Goal: Task Accomplishment & Management: Use online tool/utility

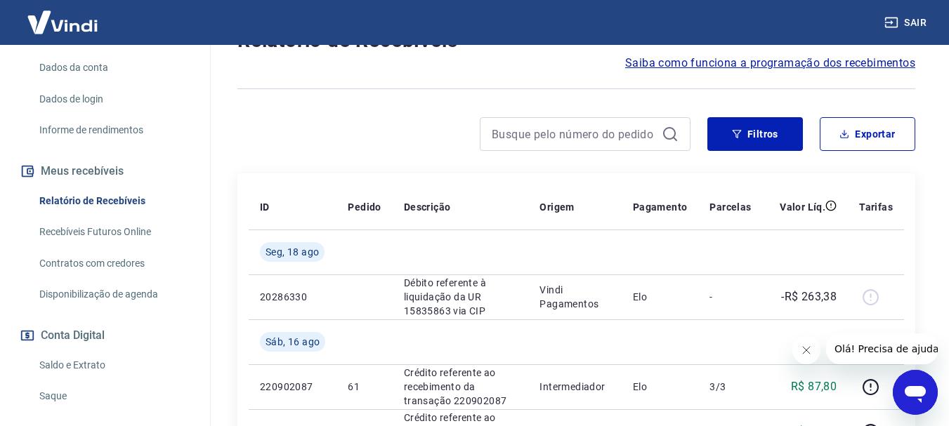
scroll to position [281, 0]
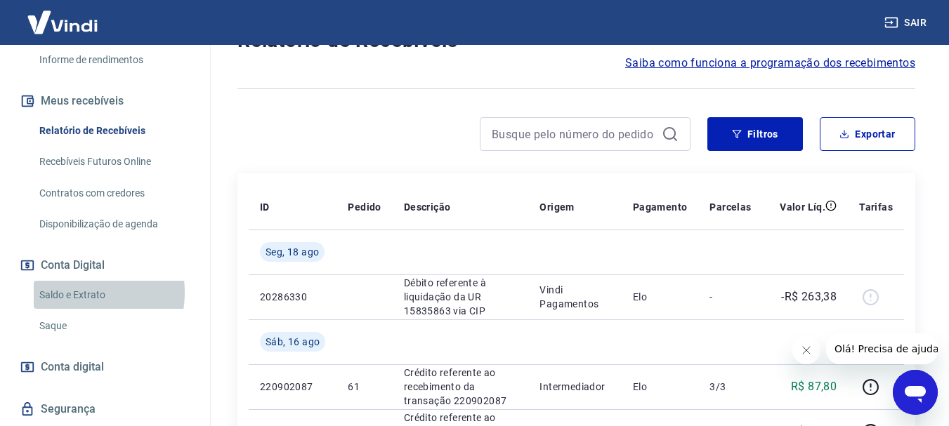
click at [78, 292] on link "Saldo e Extrato" at bounding box center [113, 295] width 159 height 29
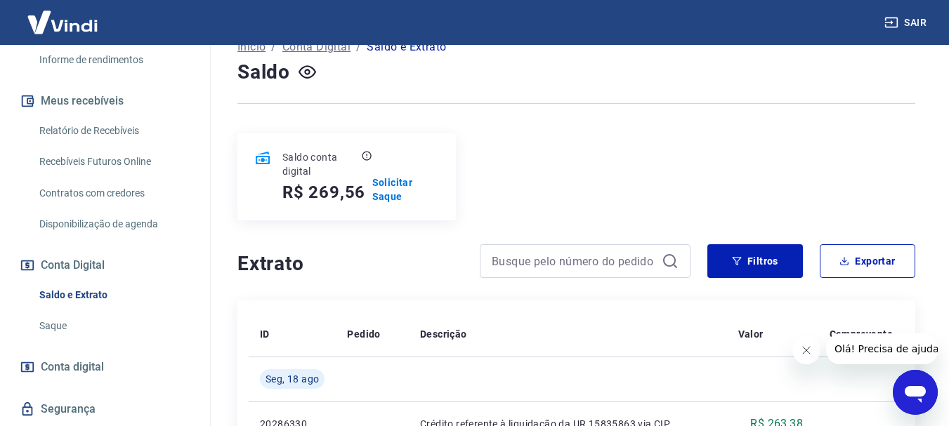
scroll to position [70, 0]
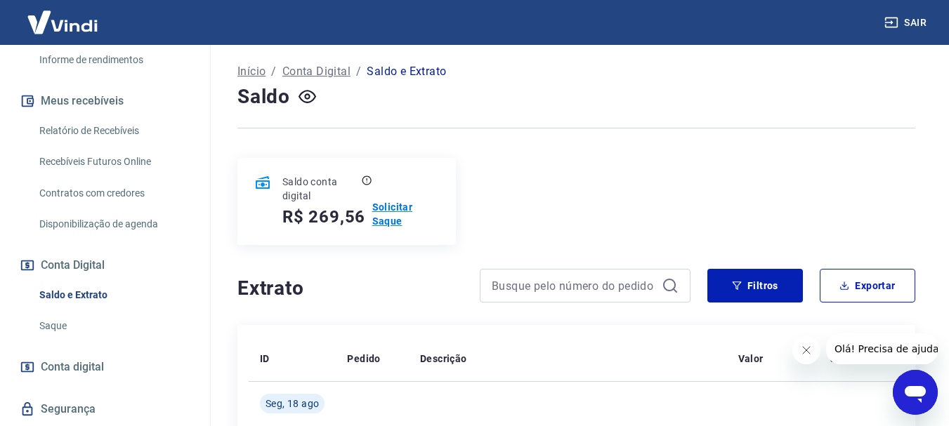
click at [389, 205] on p "Solicitar Saque" at bounding box center [405, 214] width 67 height 28
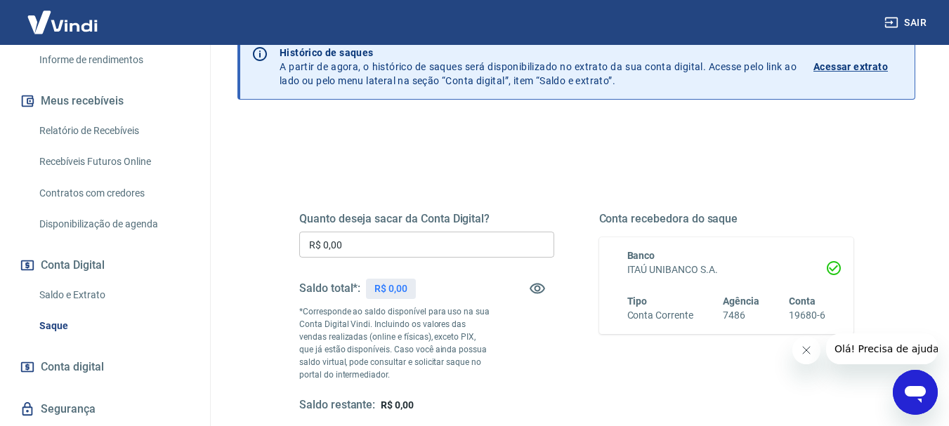
scroll to position [140, 0]
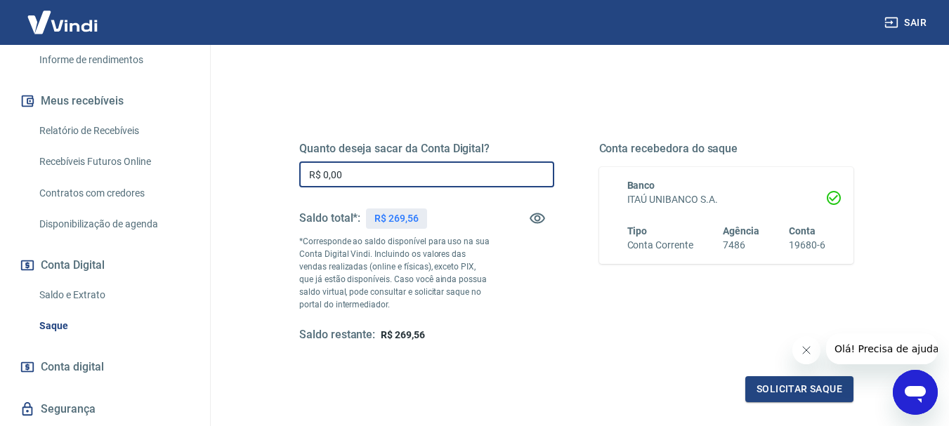
drag, startPoint x: 426, startPoint y: 178, endPoint x: 261, endPoint y: 178, distance: 165.0
click at [262, 178] on div "Quanto deseja sacar da Conta Digital? R$ 0,00 ​ Saldo total*: R$ 269,56 *Corres…" at bounding box center [576, 309] width 678 height 515
type input "R$ 269,00"
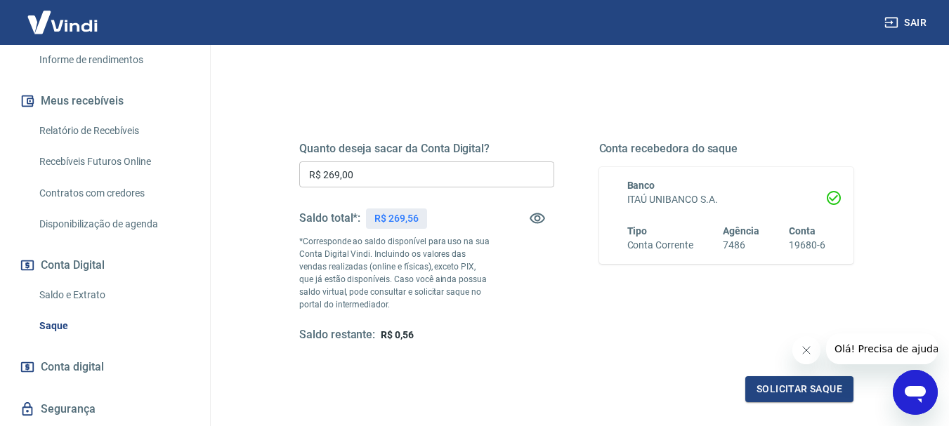
click at [582, 302] on div "Quanto deseja sacar da Conta Digital? R$ 269,00 ​ Saldo total*: R$ 269,56 *Corr…" at bounding box center [576, 242] width 554 height 201
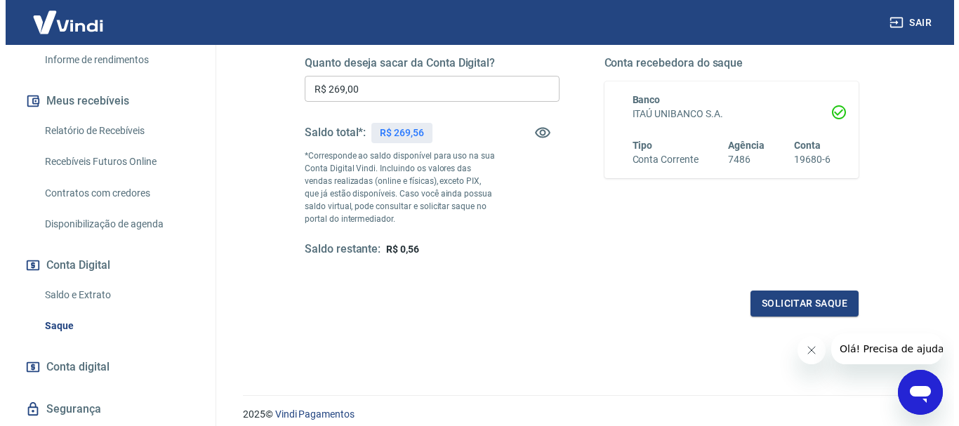
scroll to position [281, 0]
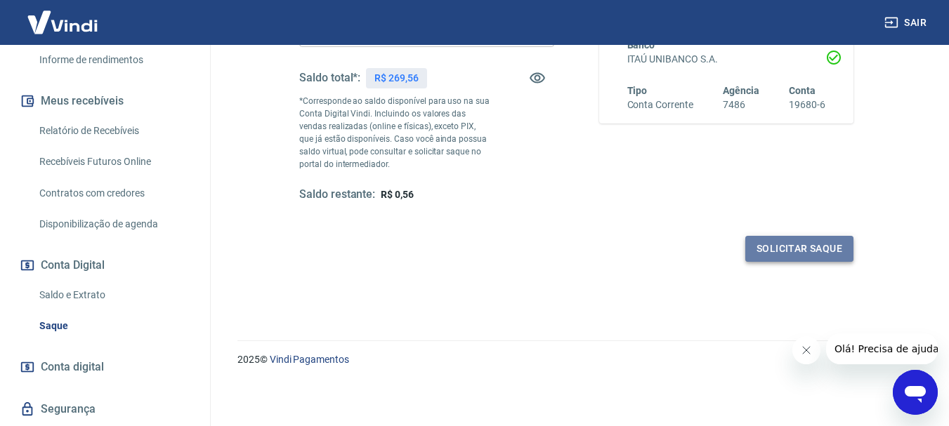
click at [816, 244] on button "Solicitar saque" at bounding box center [799, 249] width 108 height 26
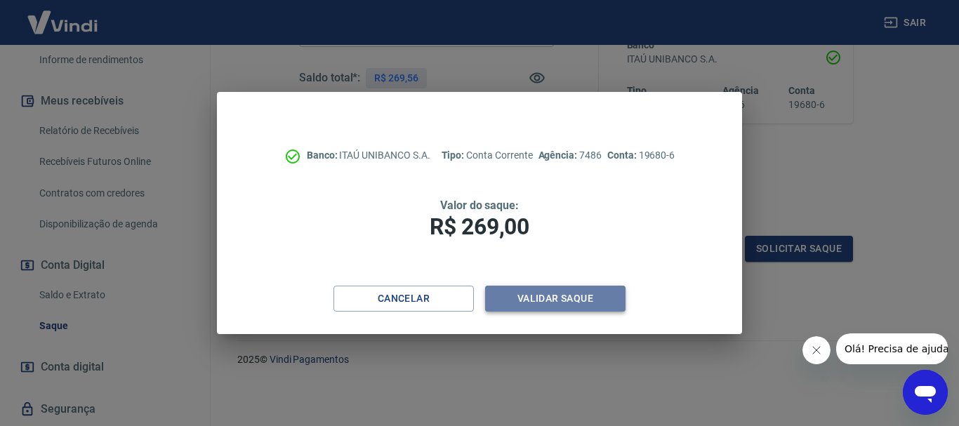
click at [572, 296] on button "Validar saque" at bounding box center [555, 299] width 140 height 26
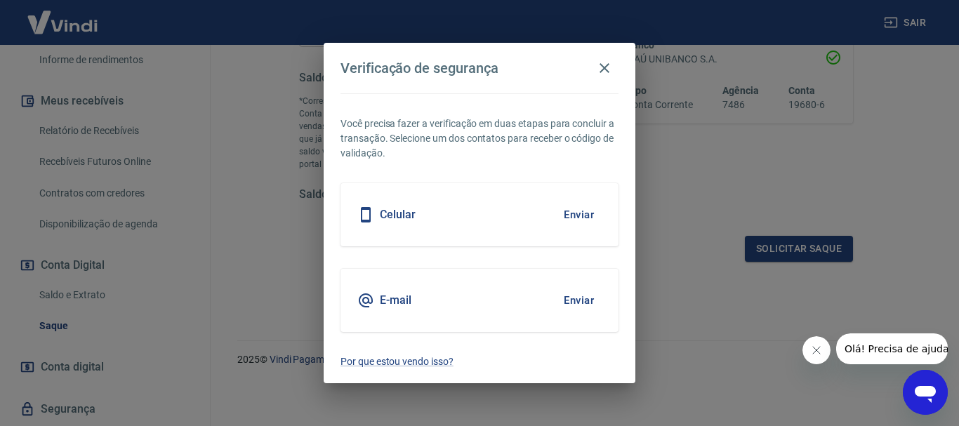
click at [521, 211] on div "Celular Enviar" at bounding box center [480, 214] width 278 height 63
click at [584, 216] on button "Enviar" at bounding box center [579, 214] width 46 height 29
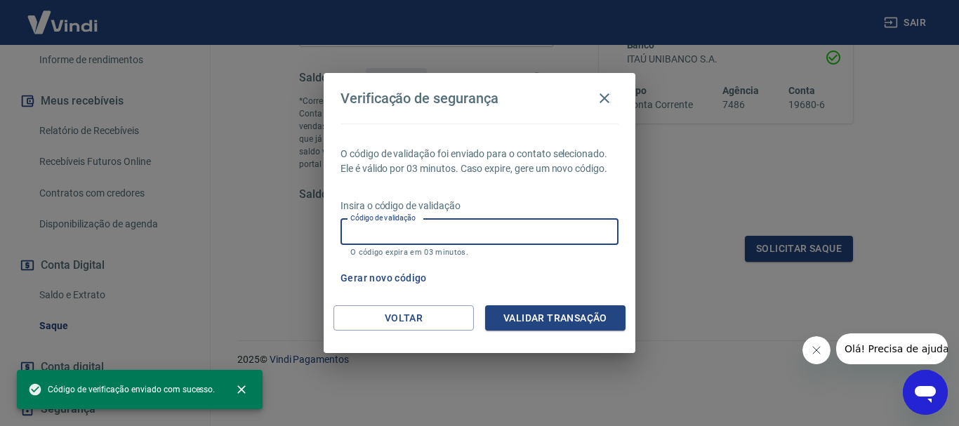
click at [528, 224] on input "Código de validação" at bounding box center [480, 232] width 278 height 26
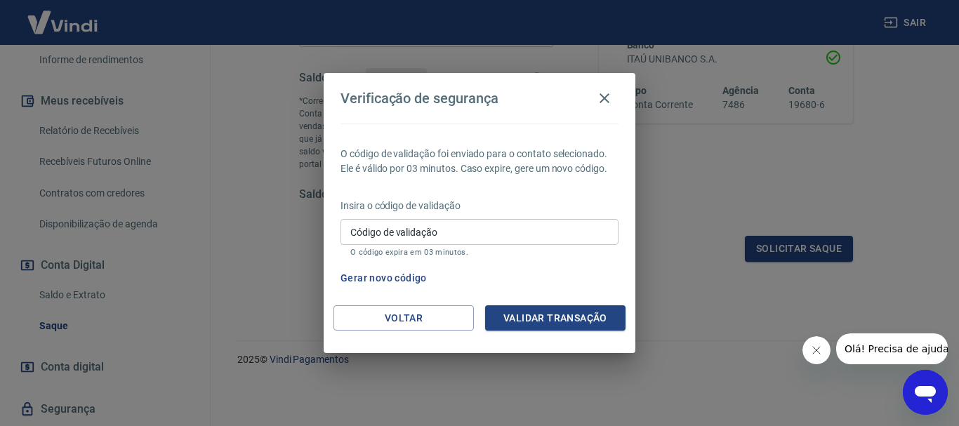
click at [536, 188] on div "O código de validação foi enviado para o contato selecionado. Ele é válido por …" at bounding box center [480, 215] width 312 height 182
click at [414, 313] on button "Voltar" at bounding box center [403, 318] width 140 height 26
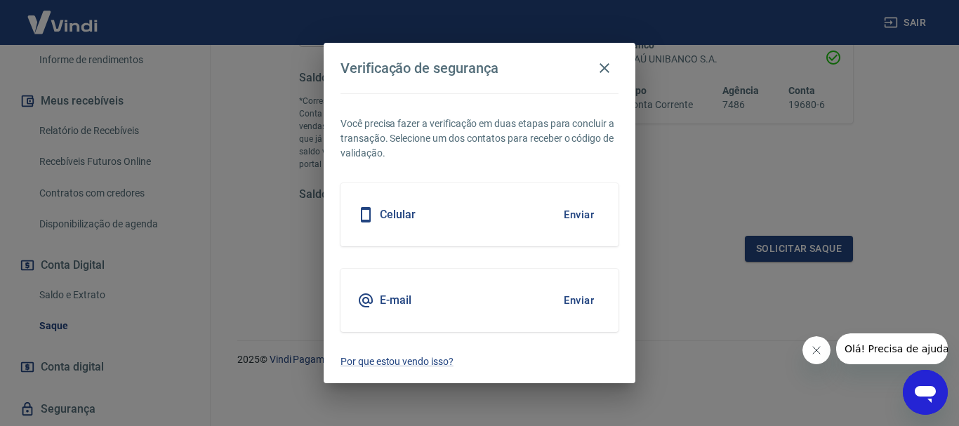
click at [489, 284] on div "E-mail Enviar" at bounding box center [480, 300] width 278 height 63
click at [578, 297] on button "Enviar" at bounding box center [579, 300] width 46 height 29
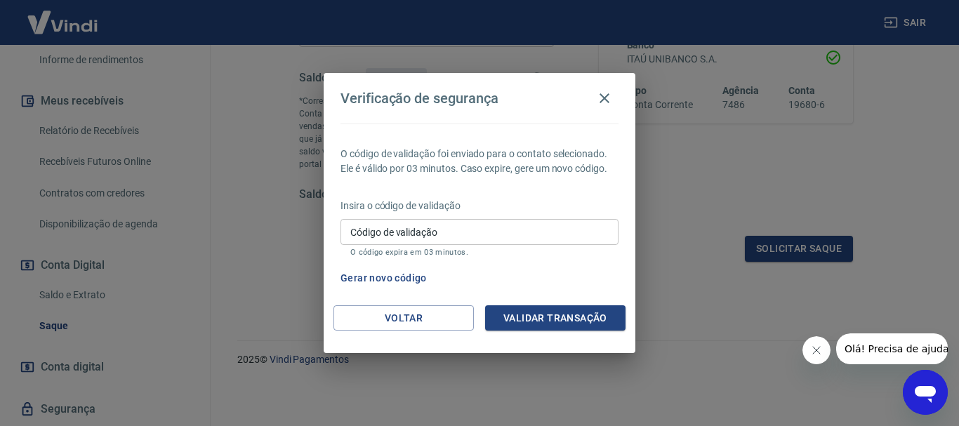
click at [526, 231] on input "Código de validação" at bounding box center [480, 232] width 278 height 26
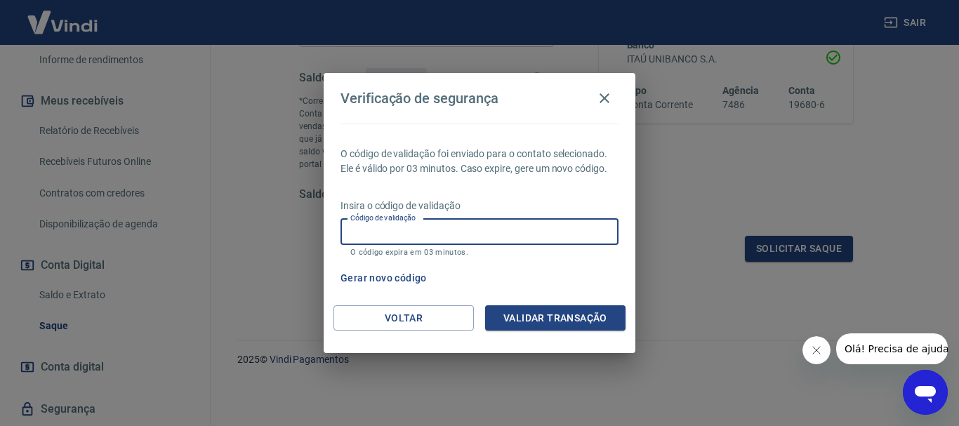
paste input "547325"
type input "547325"
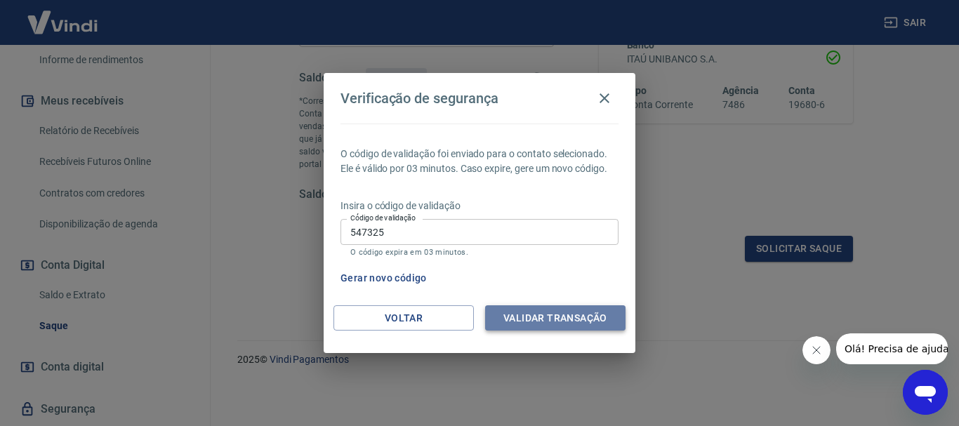
click at [572, 318] on button "Validar transação" at bounding box center [555, 318] width 140 height 26
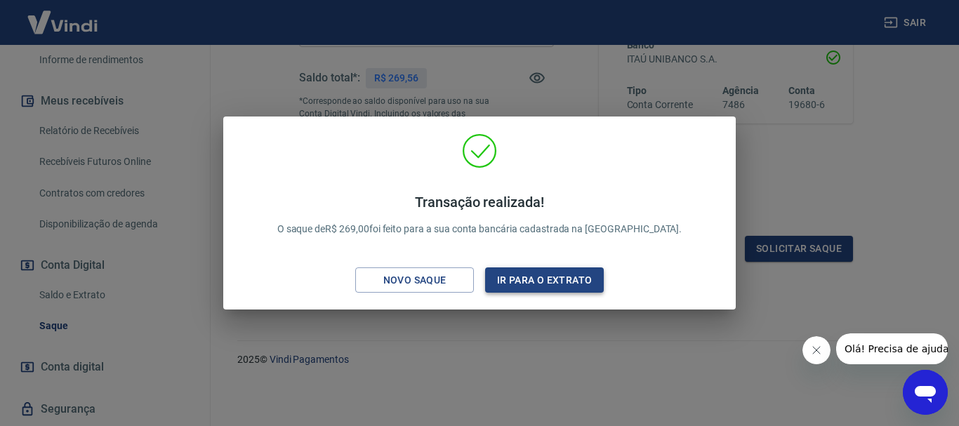
click at [550, 279] on button "Ir para o extrato" at bounding box center [544, 280] width 119 height 26
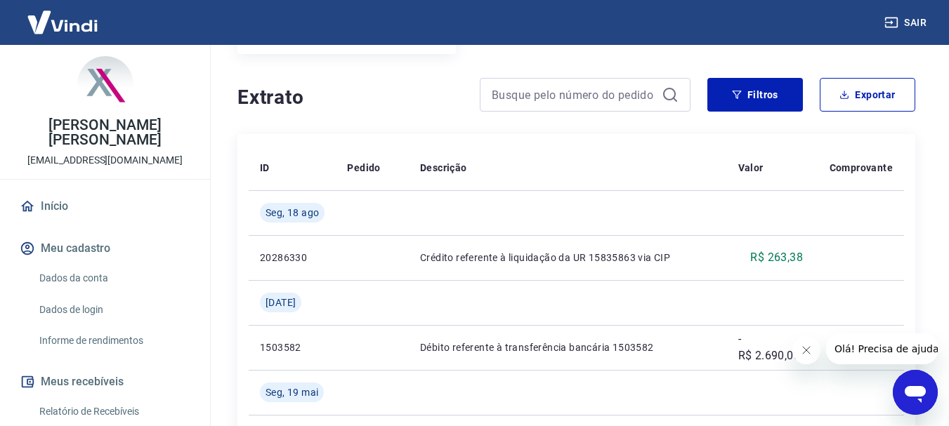
scroll to position [281, 0]
